Goal: Information Seeking & Learning: Find specific fact

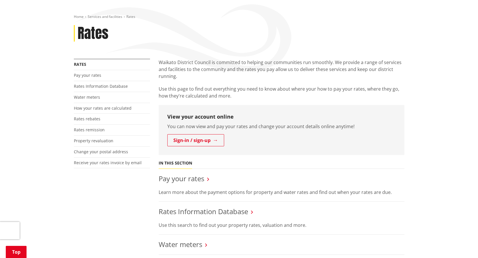
scroll to position [115, 0]
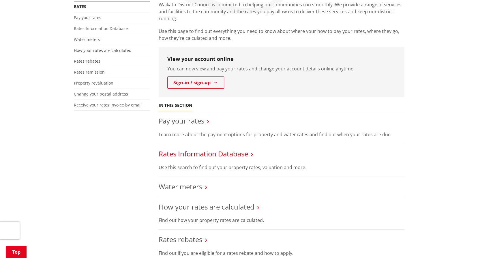
click at [189, 153] on link "Rates Information Database" at bounding box center [203, 154] width 89 height 10
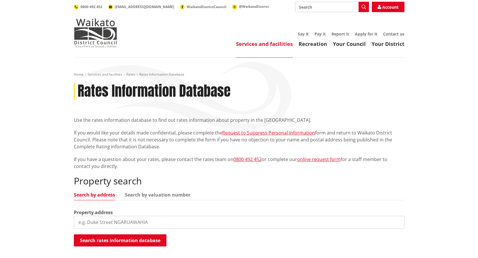
click at [123, 224] on input "search" at bounding box center [239, 222] width 331 height 13
click at [113, 238] on button "Search rates information database" at bounding box center [120, 240] width 93 height 12
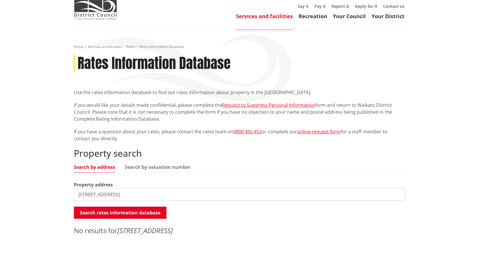
scroll to position [58, 0]
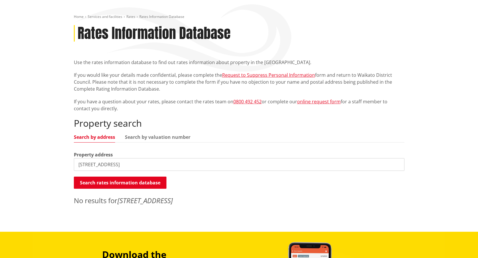
click at [95, 165] on input "[STREET_ADDRESS]" at bounding box center [239, 164] width 331 height 13
click at [130, 163] on input "[STREET_ADDRESS][PERSON_NAME]" at bounding box center [239, 164] width 331 height 13
click at [120, 165] on input "[STREET_ADDRESS][PERSON_NAME]\" at bounding box center [239, 164] width 331 height 13
type input "[STREET_ADDRESS][PERSON_NAME]"
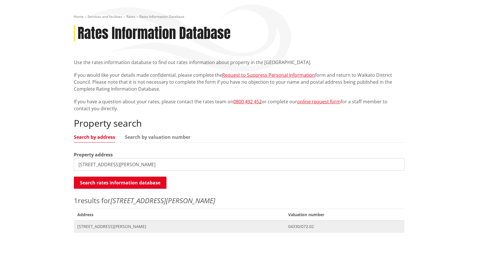
click at [117, 228] on span "[STREET_ADDRESS][PERSON_NAME]" at bounding box center [179, 227] width 204 height 6
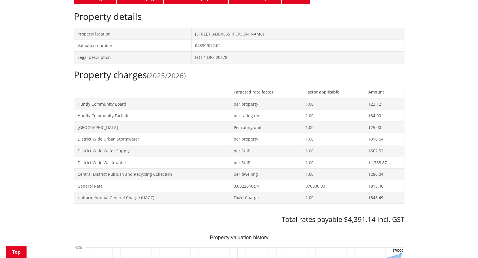
scroll to position [173, 0]
